Goal: Information Seeking & Learning: Check status

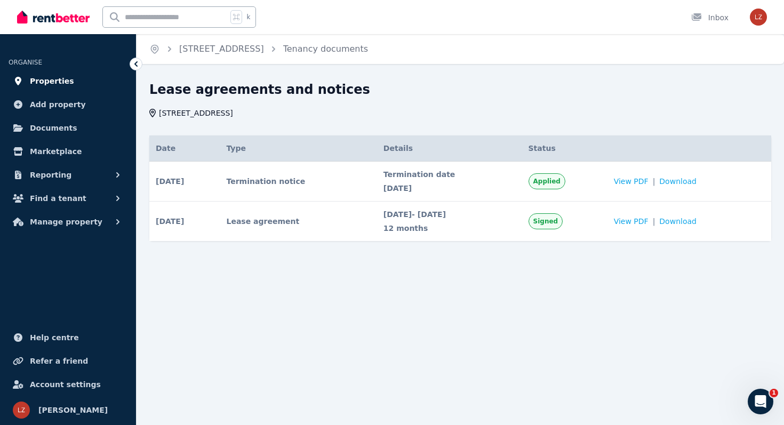
click at [35, 82] on span "Properties" at bounding box center [52, 81] width 44 height 13
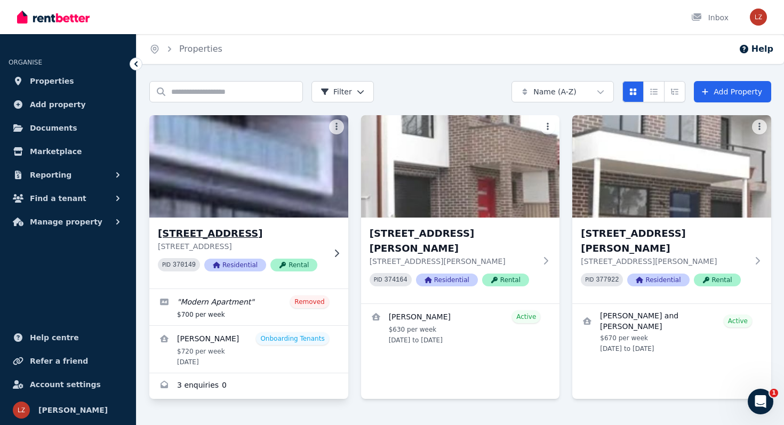
click at [252, 226] on h3 "[STREET_ADDRESS]" at bounding box center [241, 233] width 167 height 15
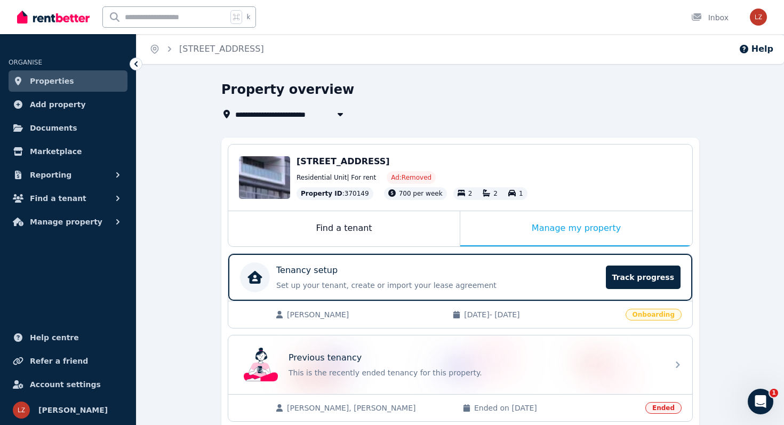
scroll to position [34, 0]
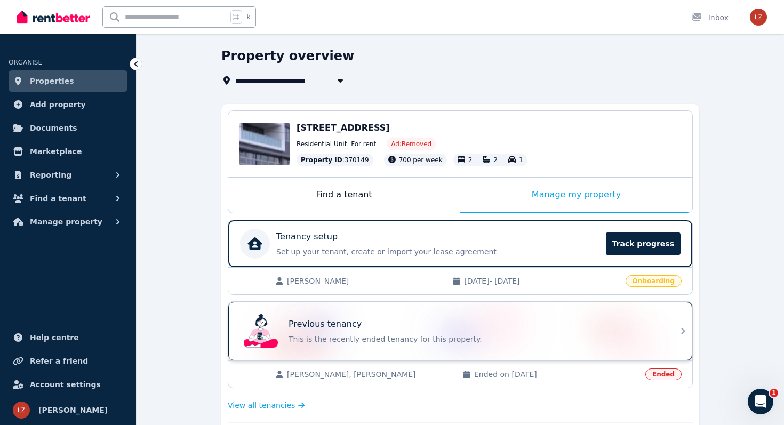
click at [355, 338] on p "This is the recently ended tenancy for this property." at bounding box center [475, 339] width 373 height 11
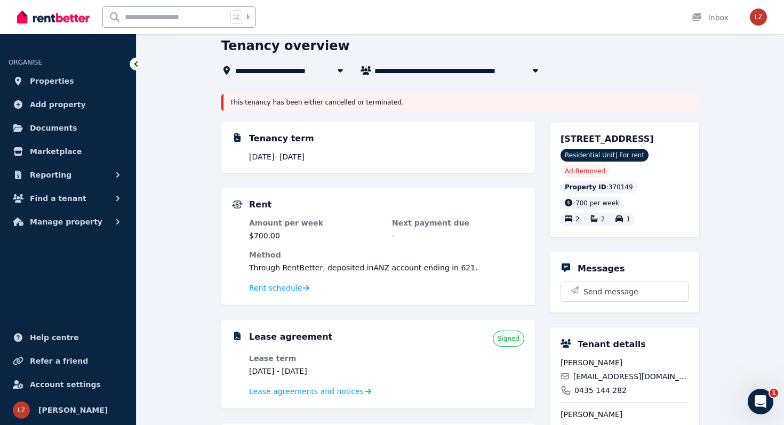
scroll to position [45, 0]
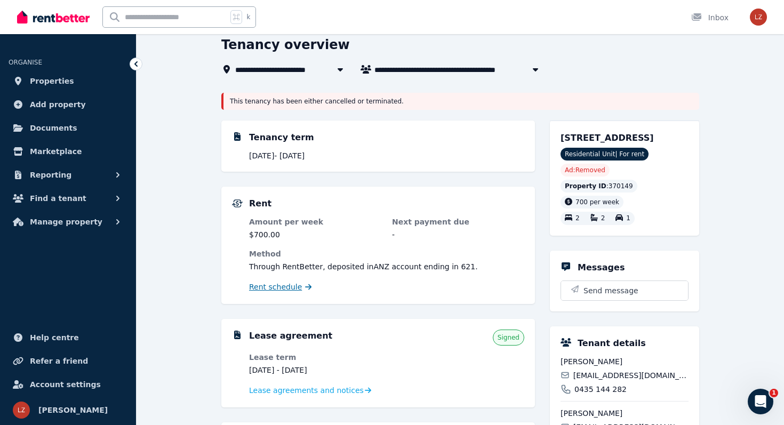
click at [299, 285] on link "Rent schedule" at bounding box center [280, 287] width 63 height 11
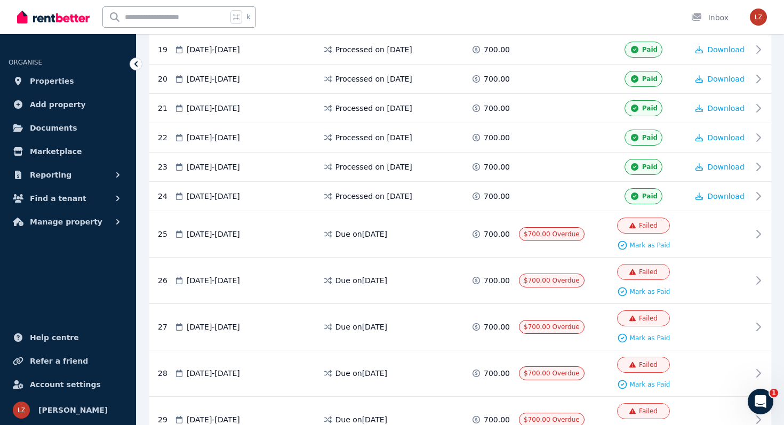
scroll to position [770, 0]
